Goal: Task Accomplishment & Management: Manage account settings

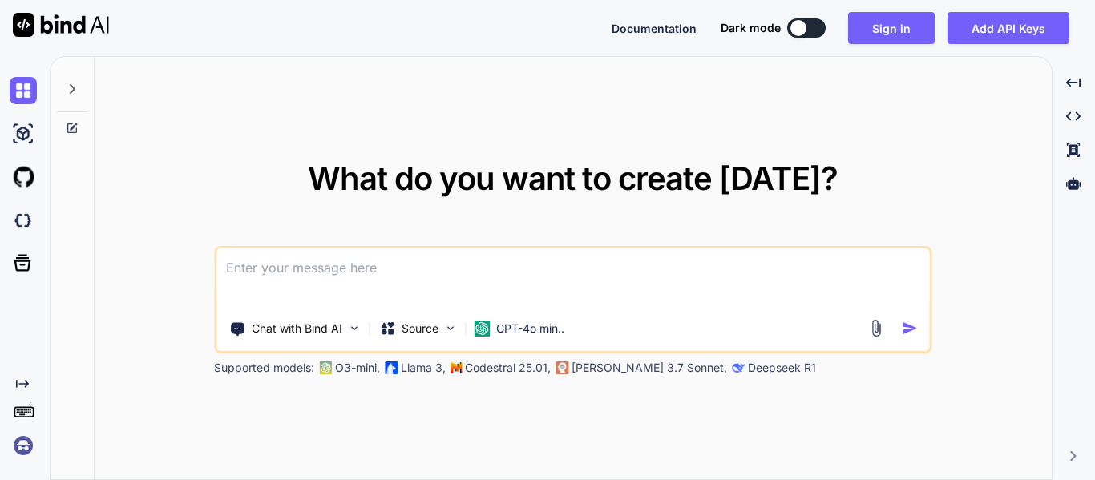
click at [815, 30] on button at bounding box center [806, 27] width 38 height 19
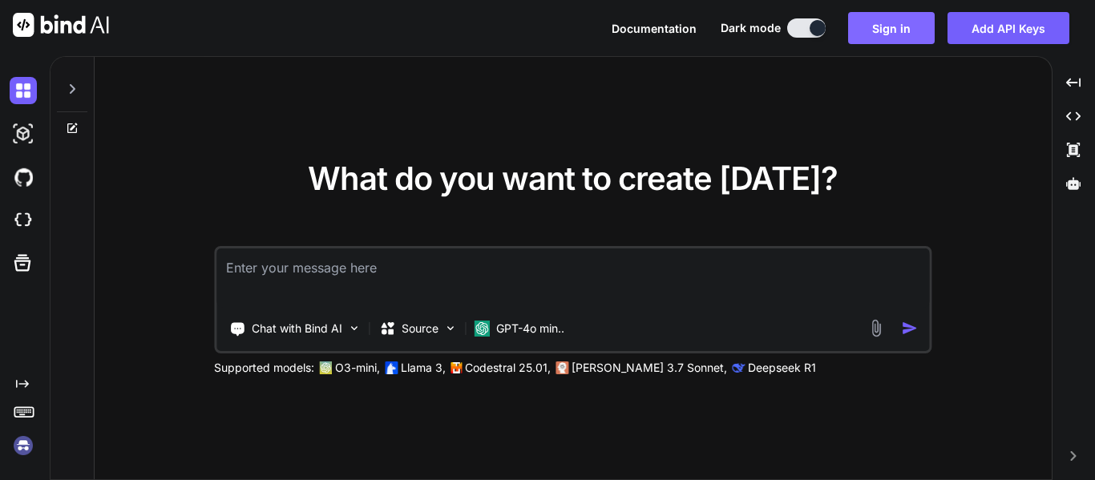
click at [868, 30] on button "Sign in" at bounding box center [891, 28] width 87 height 32
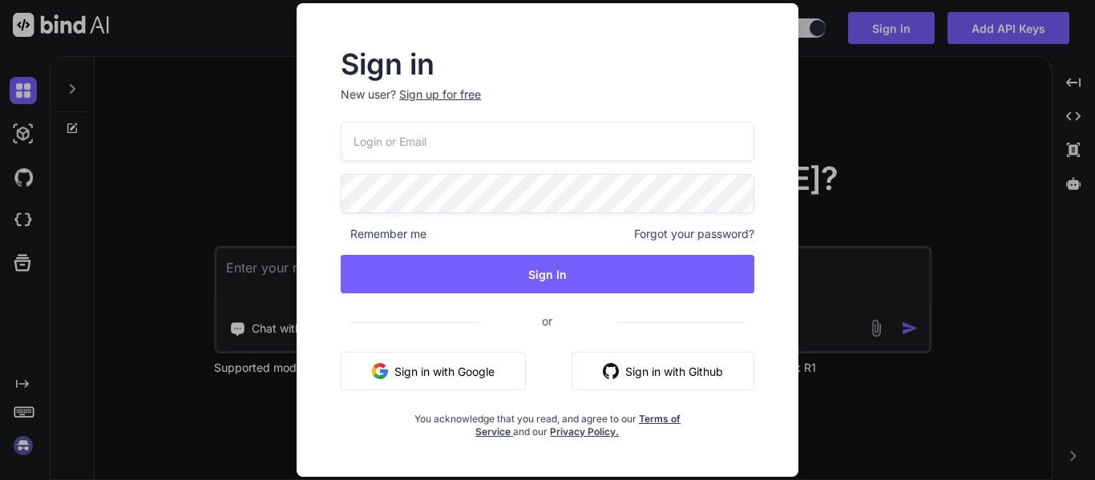
click at [462, 88] on div "Sign up for free" at bounding box center [440, 95] width 82 height 16
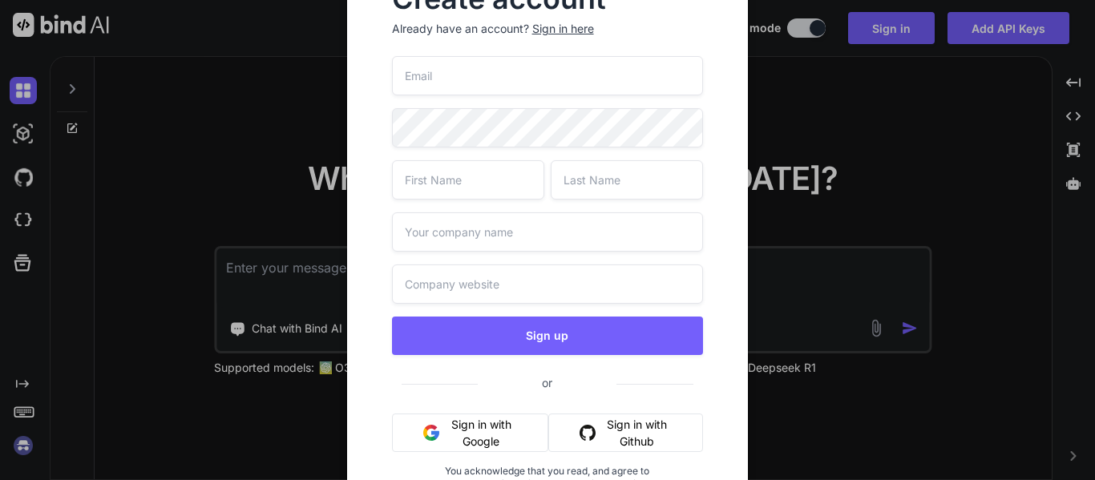
click at [480, 425] on button "Sign in with Google" at bounding box center [470, 433] width 157 height 38
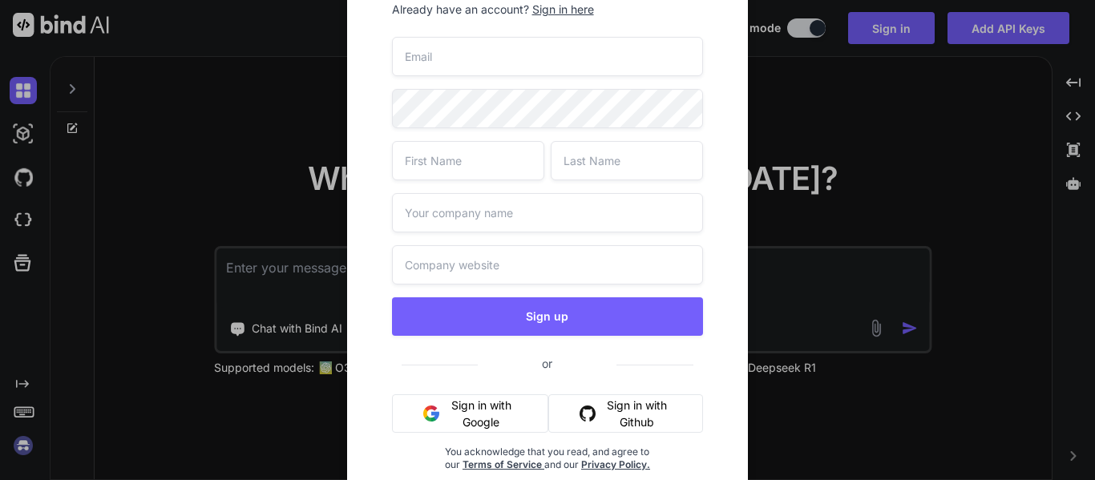
scroll to position [21, 0]
click at [484, 408] on button "Sign in with Google" at bounding box center [470, 412] width 157 height 38
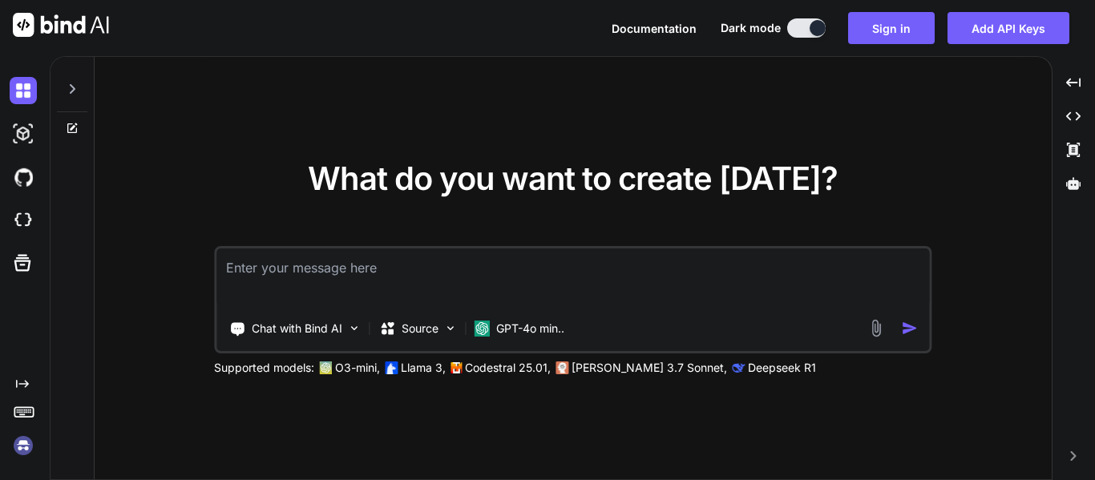
type textarea "x"
